Goal: Find specific page/section: Find specific page/section

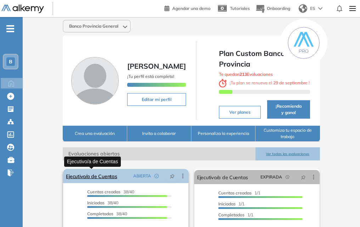
click at [90, 177] on link "Ejecutivo/a de Cuentas" at bounding box center [91, 176] width 51 height 14
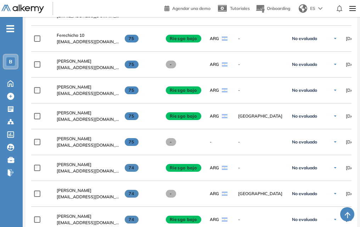
scroll to position [687, 0]
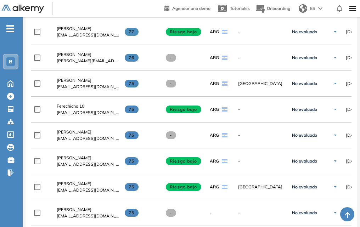
click at [69, 31] on span "[PERSON_NAME]" at bounding box center [74, 28] width 35 height 5
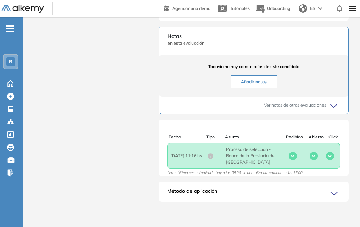
scroll to position [2, 0]
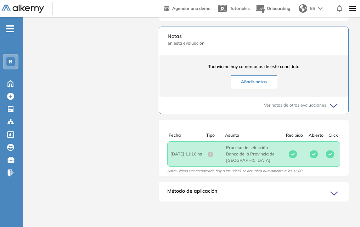
click at [220, 191] on div "Método de aplicación" at bounding box center [254, 194] width 190 height 14
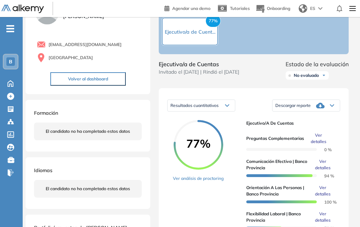
scroll to position [0, 0]
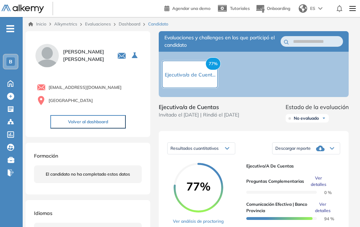
click at [306, 120] on span "No evaluado" at bounding box center [306, 118] width 25 height 6
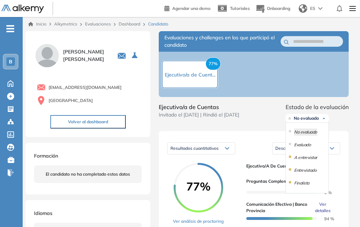
click at [6, 61] on div "B" at bounding box center [11, 62] width 14 height 14
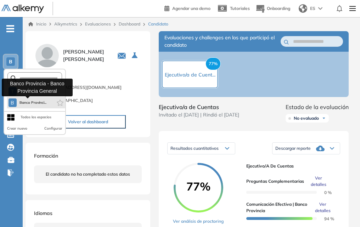
click at [23, 103] on span "Banco Provinci..." at bounding box center [32, 103] width 27 height 6
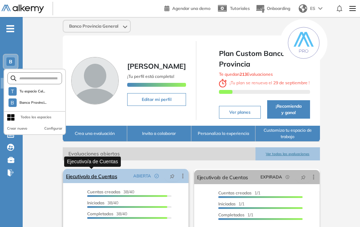
click at [105, 176] on link "Ejecutivo/a de Cuentas" at bounding box center [91, 176] width 51 height 14
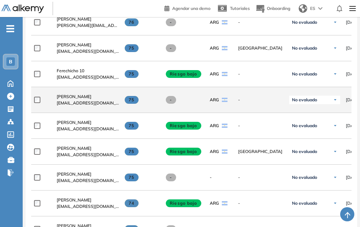
scroll to position [509, 0]
